Goal: Information Seeking & Learning: Learn about a topic

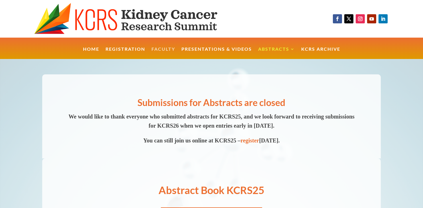
click at [164, 50] on link "Faculty" at bounding box center [163, 53] width 24 height 12
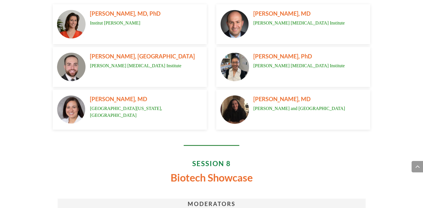
scroll to position [3395, 0]
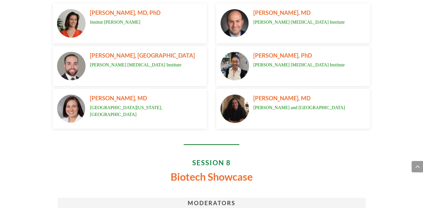
click at [253, 97] on span "[PERSON_NAME], MD" at bounding box center [281, 98] width 57 height 7
click at [132, 62] on span "[PERSON_NAME] [MEDICAL_DATA] Institute" at bounding box center [135, 64] width 91 height 5
click at [75, 61] on img at bounding box center [71, 66] width 28 height 28
click at [262, 70] on div "[PERSON_NAME], PhD [PERSON_NAME] [MEDICAL_DATA] Institute" at bounding box center [307, 66] width 117 height 28
click at [119, 23] on span "Institut [PERSON_NAME]" at bounding box center [115, 22] width 50 height 5
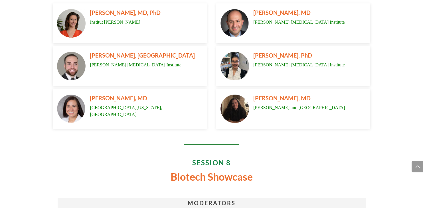
click at [115, 102] on h6 "[PERSON_NAME], MD" at bounding box center [146, 100] width 112 height 10
click at [233, 99] on img at bounding box center [234, 109] width 28 height 28
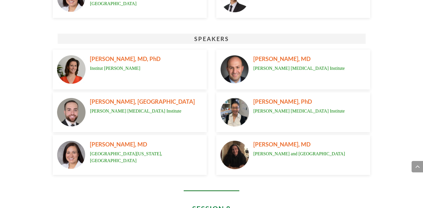
scroll to position [3347, 0]
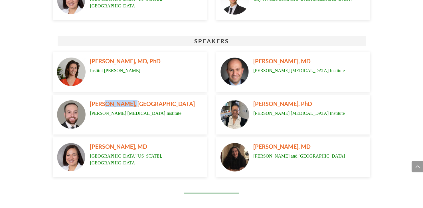
click at [74, 122] on img at bounding box center [71, 114] width 28 height 28
